Goal: Navigation & Orientation: Find specific page/section

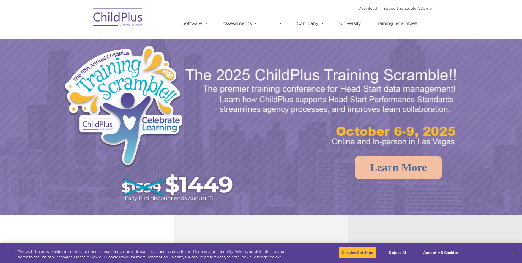
select select "MEDIUM"
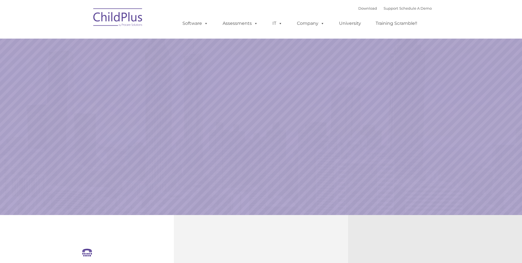
select select "MEDIUM"
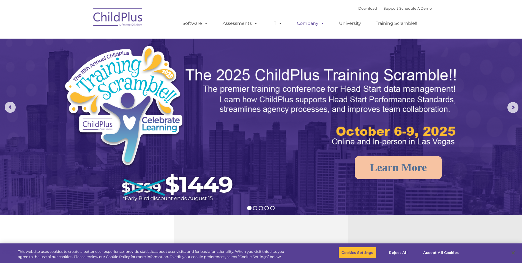
click at [310, 23] on link "Company" at bounding box center [311, 23] width 39 height 11
